Goal: Task Accomplishment & Management: Use online tool/utility

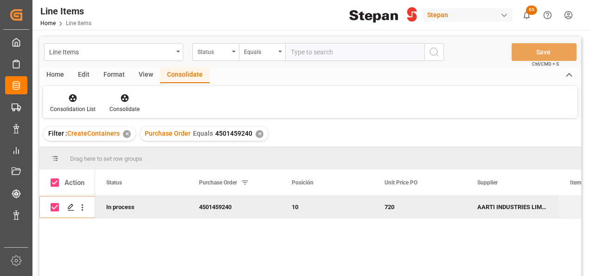
click at [256, 133] on div "✕" at bounding box center [260, 134] width 8 height 8
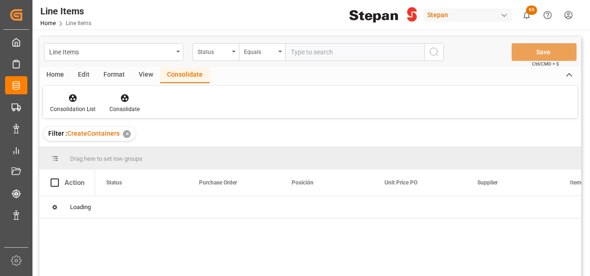
click at [126, 134] on div "✕" at bounding box center [127, 134] width 8 height 8
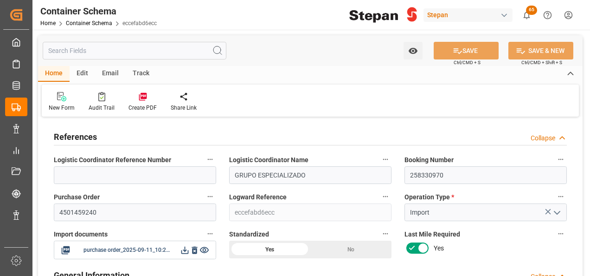
type input "0"
type input "1"
type input "25000"
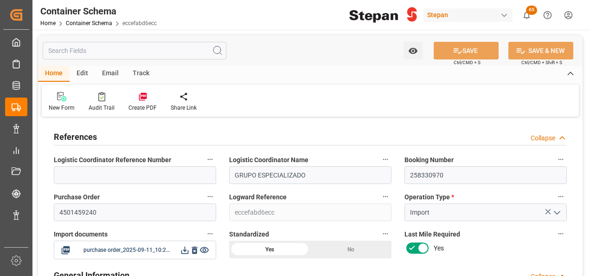
type input "30"
type input "Maersk"
type input "Maersk Line AS"
type input "INNSA"
type input "MXATM"
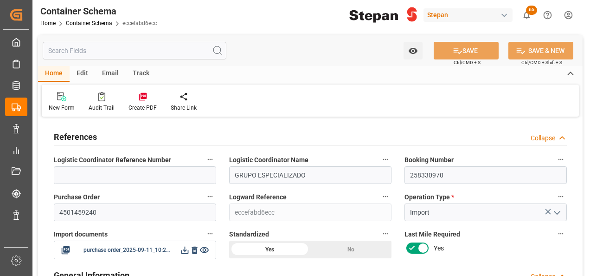
type input "MXATM"
type input "9260469"
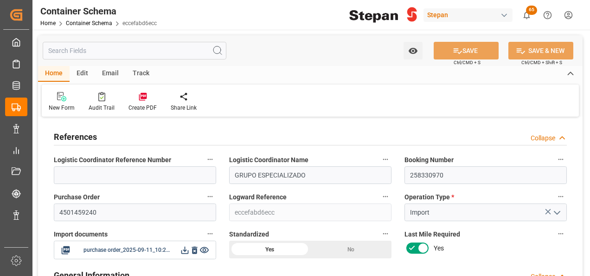
type input "0"
type input "[DATE] 00:00"
type input "[DATE]"
type input "[DATE] 00:00"
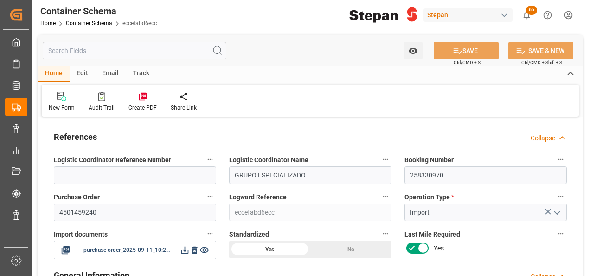
type input "[DATE] 00:00"
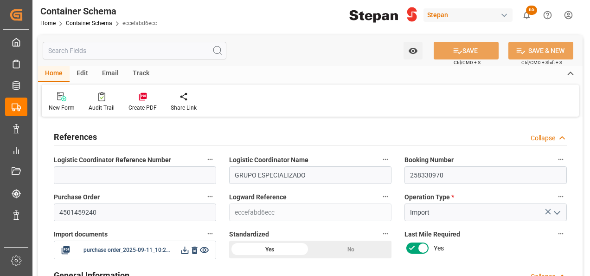
type input "[DATE] 00:00"
type input "[DATE]"
type input "[DATE] 22:21"
type input "[DATE] 19:59"
type input "[DATE]"
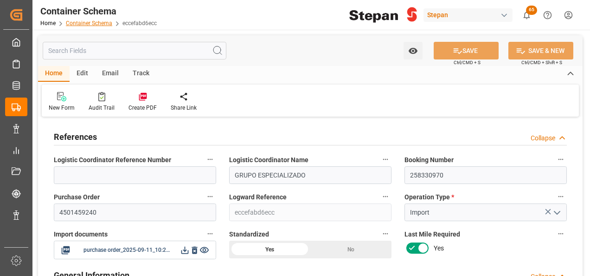
click at [91, 23] on link "Container Schema" at bounding box center [89, 23] width 46 height 6
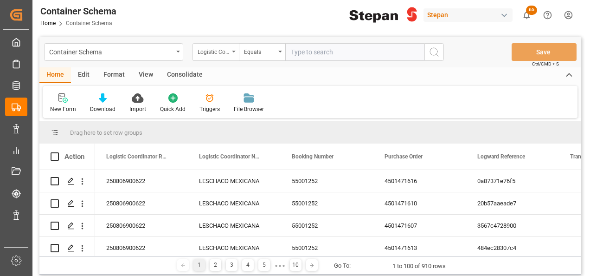
click at [231, 48] on div "Logistic Coordinator Reference Number" at bounding box center [216, 52] width 46 height 18
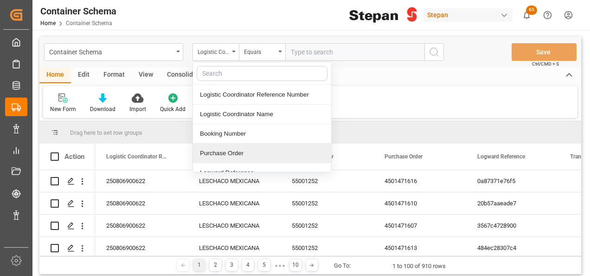
click at [223, 150] on div "Purchase Order" at bounding box center [262, 152] width 138 height 19
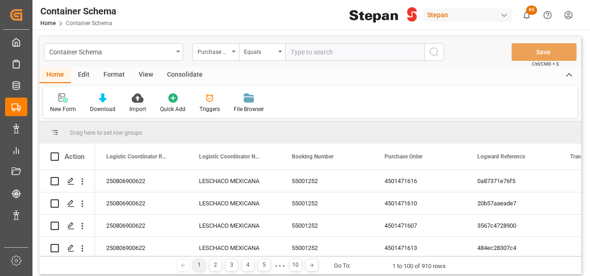
click at [293, 57] on input "text" at bounding box center [354, 52] width 139 height 18
paste input "4501462547; 4501462548; 4501462549; 4501462550; 4501462551; 4501462552"
type input "4501462547; 4501462548; 4501462549; 4501462550; 4501462551; 4501462552"
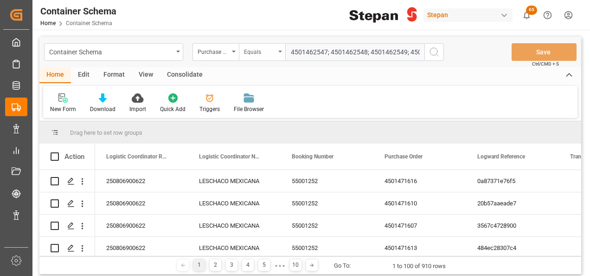
click at [279, 53] on div "Equals" at bounding box center [262, 52] width 46 height 18
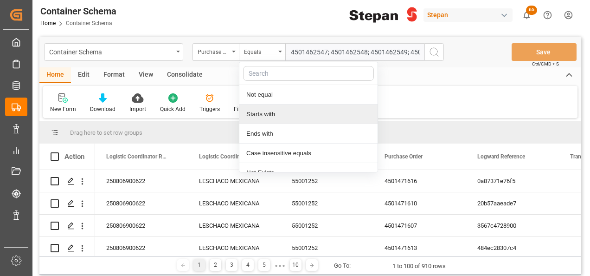
scroll to position [68, 0]
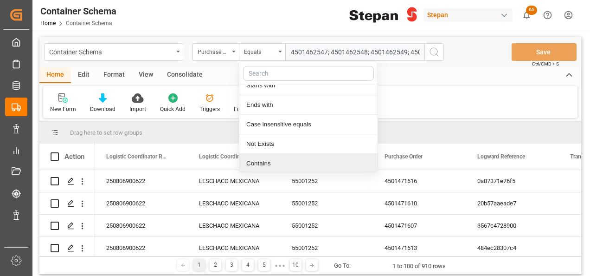
click at [259, 159] on div "Contains" at bounding box center [308, 163] width 138 height 19
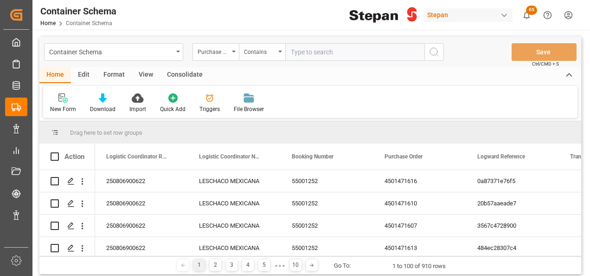
paste input "4501462547; 4501462548; 4501462549; 4501462550; 4501462551; 4501462552"
click at [383, 52] on input "4501462547; 4501462548; 4501462549; 4501462550; 4501462551; 4501462552" at bounding box center [354, 52] width 139 height 18
click at [347, 52] on input "4501462547; 4501462548; 4501462549; 4501462550; 4501462551,4501462552" at bounding box center [354, 52] width 139 height 18
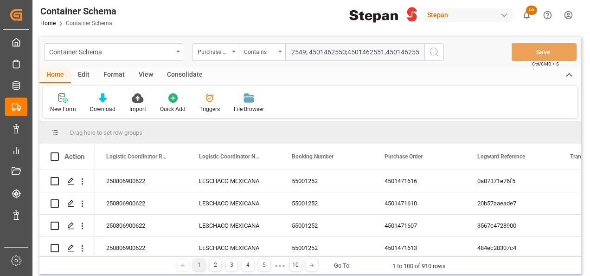
scroll to position [0, 100]
click at [310, 49] on input "4501462547; 4501462548; 4501462549; 4501462550,4501462551,4501462552" at bounding box center [354, 52] width 139 height 18
click at [370, 50] on input "4501462547; 4501462548; 4501462549,4501462550,4501462551,4501462552" at bounding box center [354, 52] width 139 height 18
click at [332, 50] on input "4501462547; 4501462548,4501462549,4501462550,4501462551,4501462552" at bounding box center [354, 52] width 139 height 18
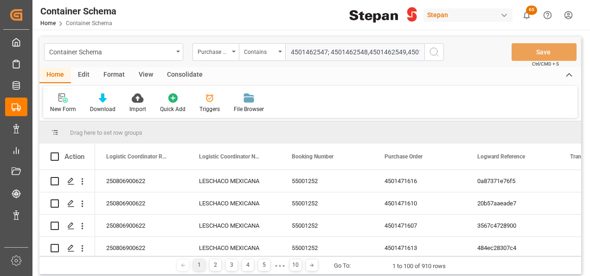
click at [330, 50] on input "4501462547; 4501462548,4501462549,4501462550,4501462551,4501462552" at bounding box center [354, 52] width 139 height 18
click at [291, 47] on input "4501462547,4501462548,4501462549,4501462550,4501462551,4501462552" at bounding box center [354, 52] width 139 height 18
type input "4501462547,4501462548,4501462549,4501462550,4501462551,4501462552"
click at [433, 50] on icon "search button" at bounding box center [434, 51] width 11 height 11
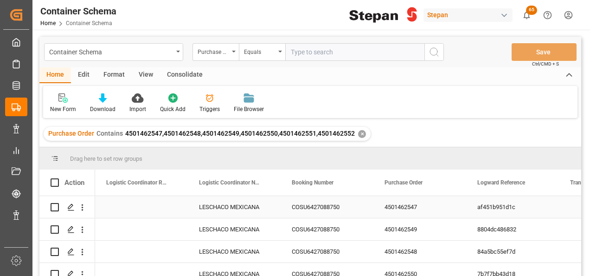
click at [123, 200] on div "Press SPACE to select this row." at bounding box center [141, 207] width 93 height 22
click at [123, 200] on div "Press SPACE to select this row." at bounding box center [141, 212] width 93 height 32
click at [127, 213] on input "Press SPACE to select this row." at bounding box center [142, 212] width 78 height 18
paste input "250906900826"
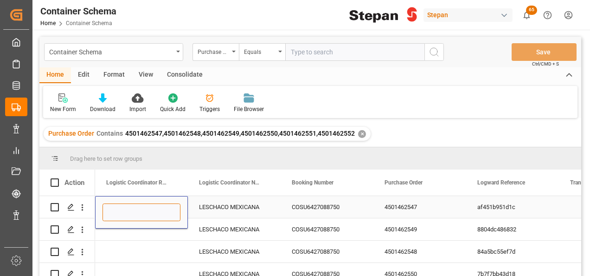
type input "250906900826"
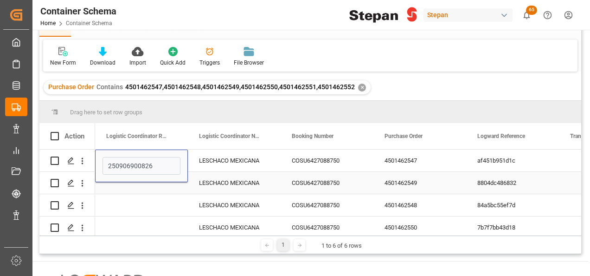
click at [167, 190] on div "Press SPACE to select this row." at bounding box center [141, 183] width 93 height 22
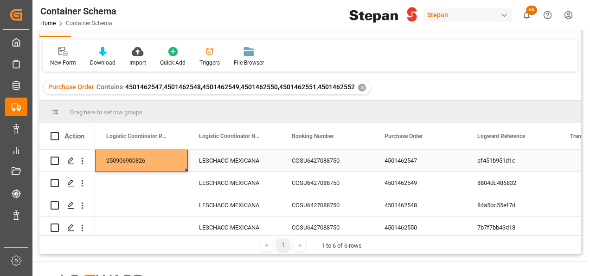
click at [162, 161] on div "250906900826" at bounding box center [141, 160] width 93 height 22
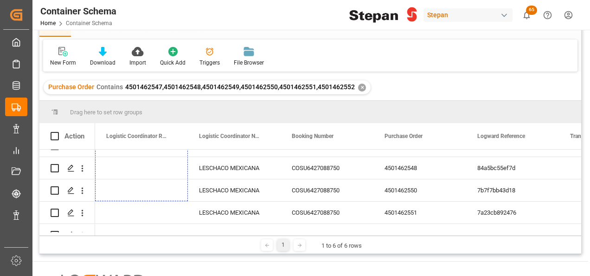
scroll to position [54, 0]
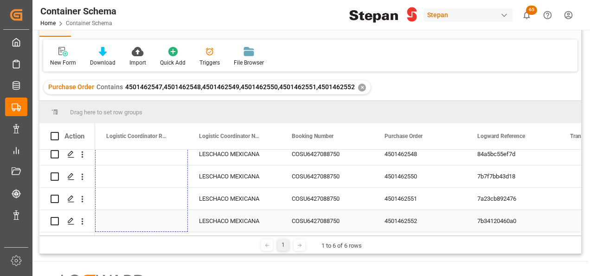
drag, startPoint x: 187, startPoint y: 169, endPoint x: 172, endPoint y: 219, distance: 51.8
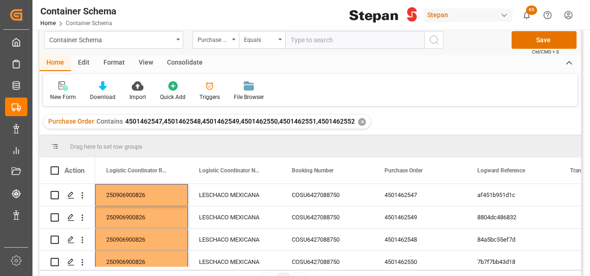
scroll to position [0, 0]
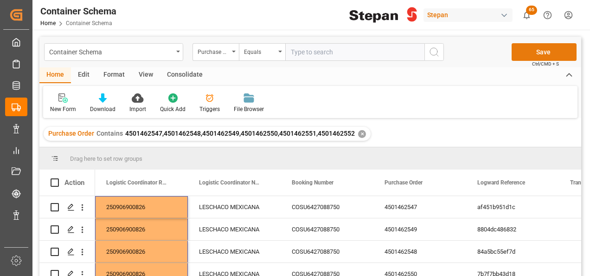
click at [531, 56] on button "Save" at bounding box center [544, 52] width 65 height 18
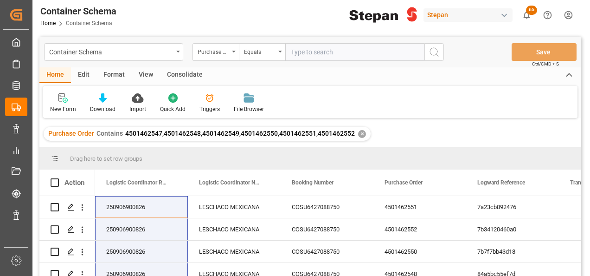
click at [358, 132] on div "✕" at bounding box center [362, 134] width 8 height 8
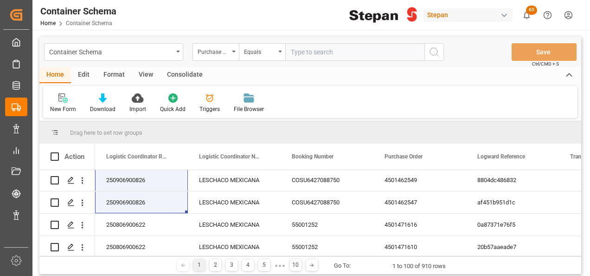
scroll to position [93, 0]
